Goal: Book appointment/travel/reservation

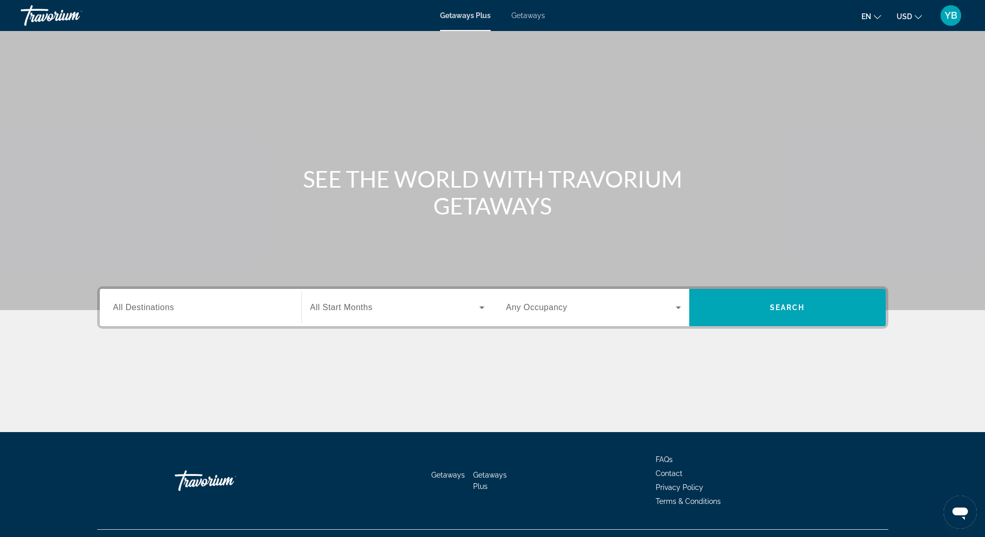
click at [533, 21] on div "Getaways Plus Getaways en English Español Français Italiano Português русский U…" at bounding box center [492, 15] width 985 height 27
click at [527, 11] on span "Getaways" at bounding box center [528, 15] width 34 height 8
click at [195, 315] on div "Search widget" at bounding box center [200, 307] width 175 height 29
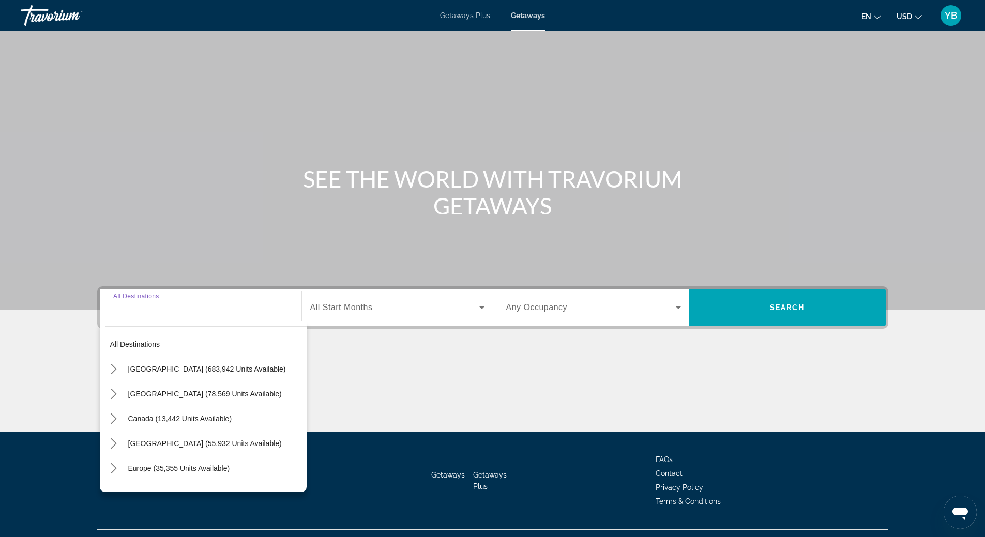
scroll to position [22, 0]
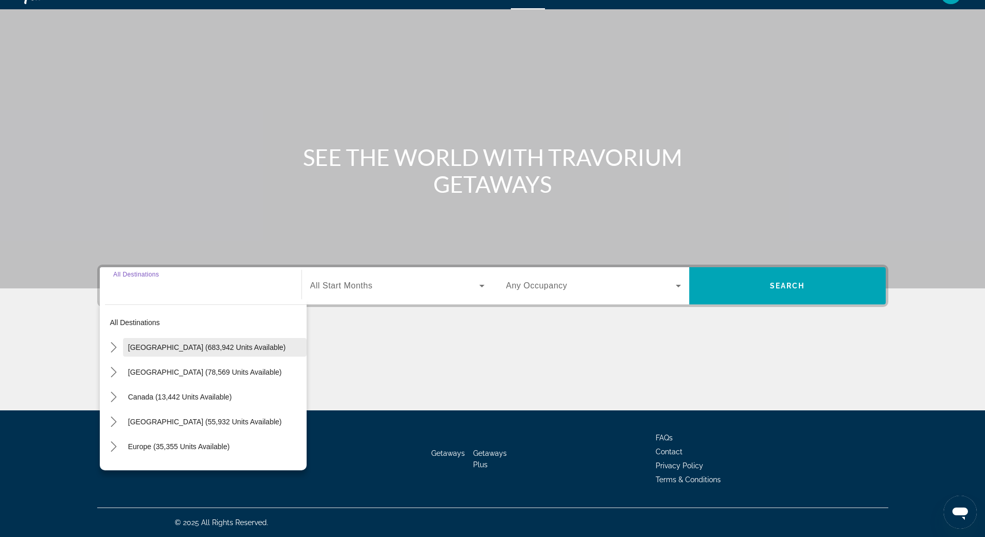
click at [195, 343] on span "Select destination: United States (683,942 units available)" at bounding box center [214, 347] width 183 height 25
type input "**********"
